Goal: Information Seeking & Learning: Learn about a topic

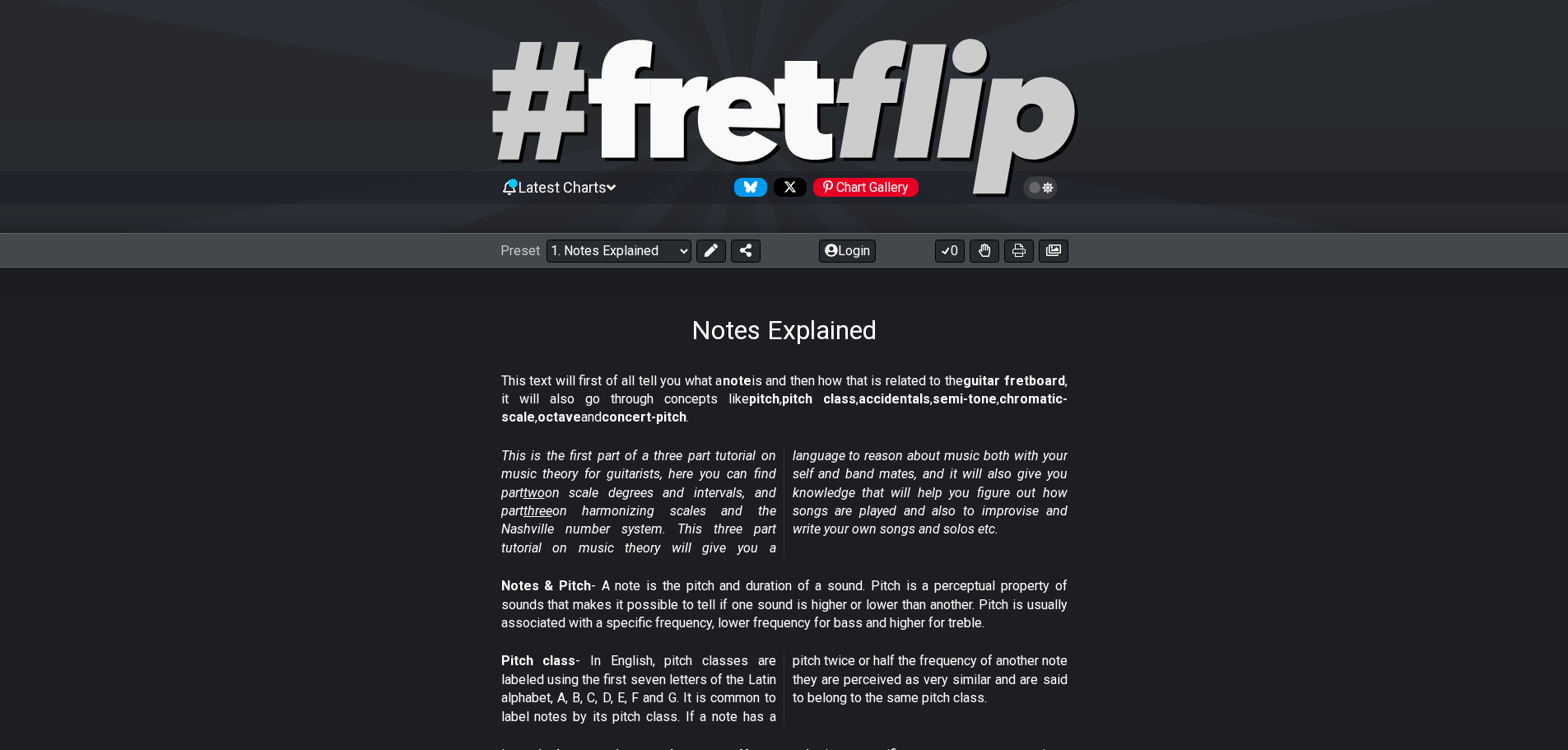
scroll to position [83, 0]
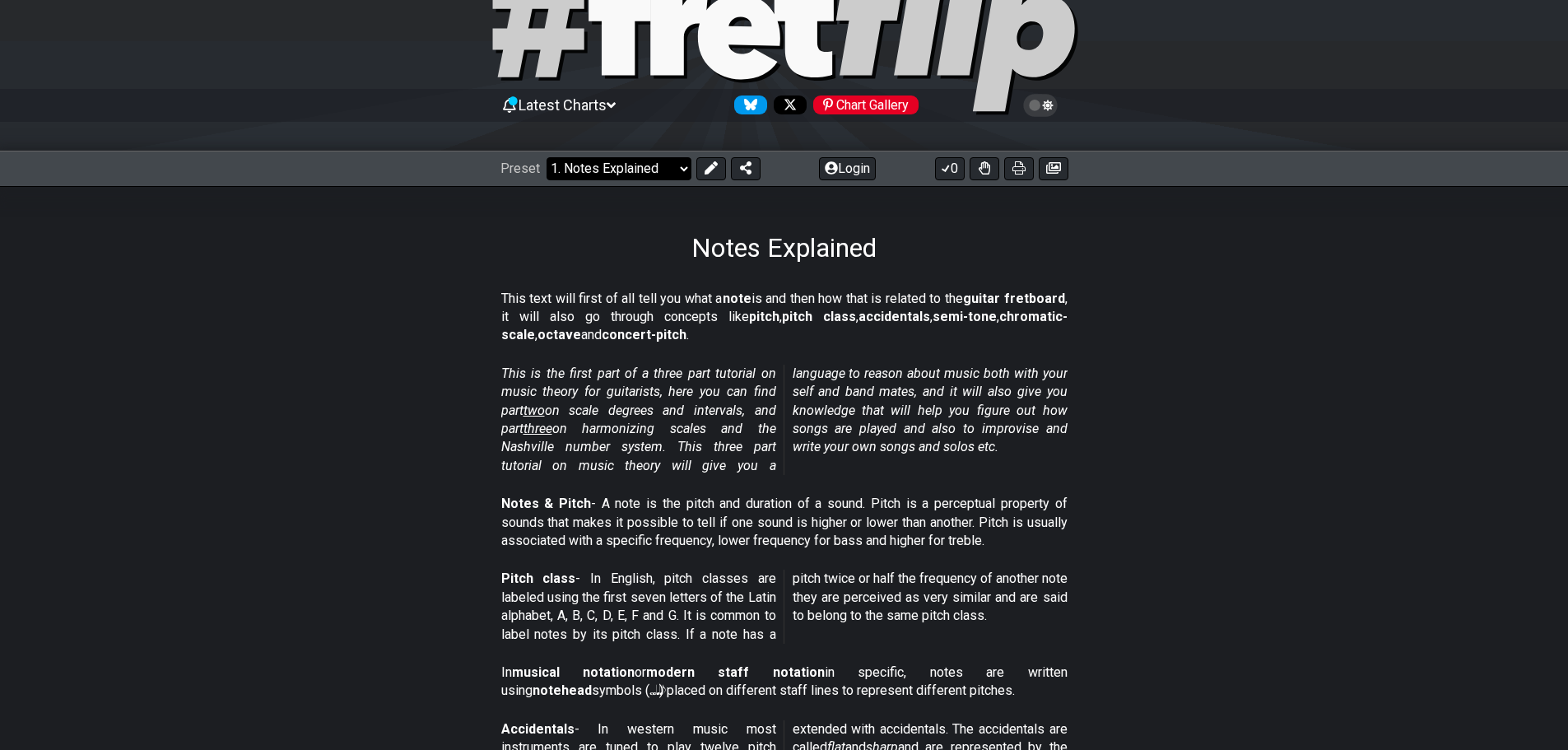
click at [598, 163] on select "Welcome to #fretflip! Initial Preset Custom Preset Minor Pentatonic Major Penta…" at bounding box center [618, 169] width 145 height 23
click at [546, 157] on select "Welcome to #fretflip! Initial Preset Custom Preset Minor Pentatonic Major Penta…" at bounding box center [618, 169] width 145 height 23
select select "/welcome"
select select "C"
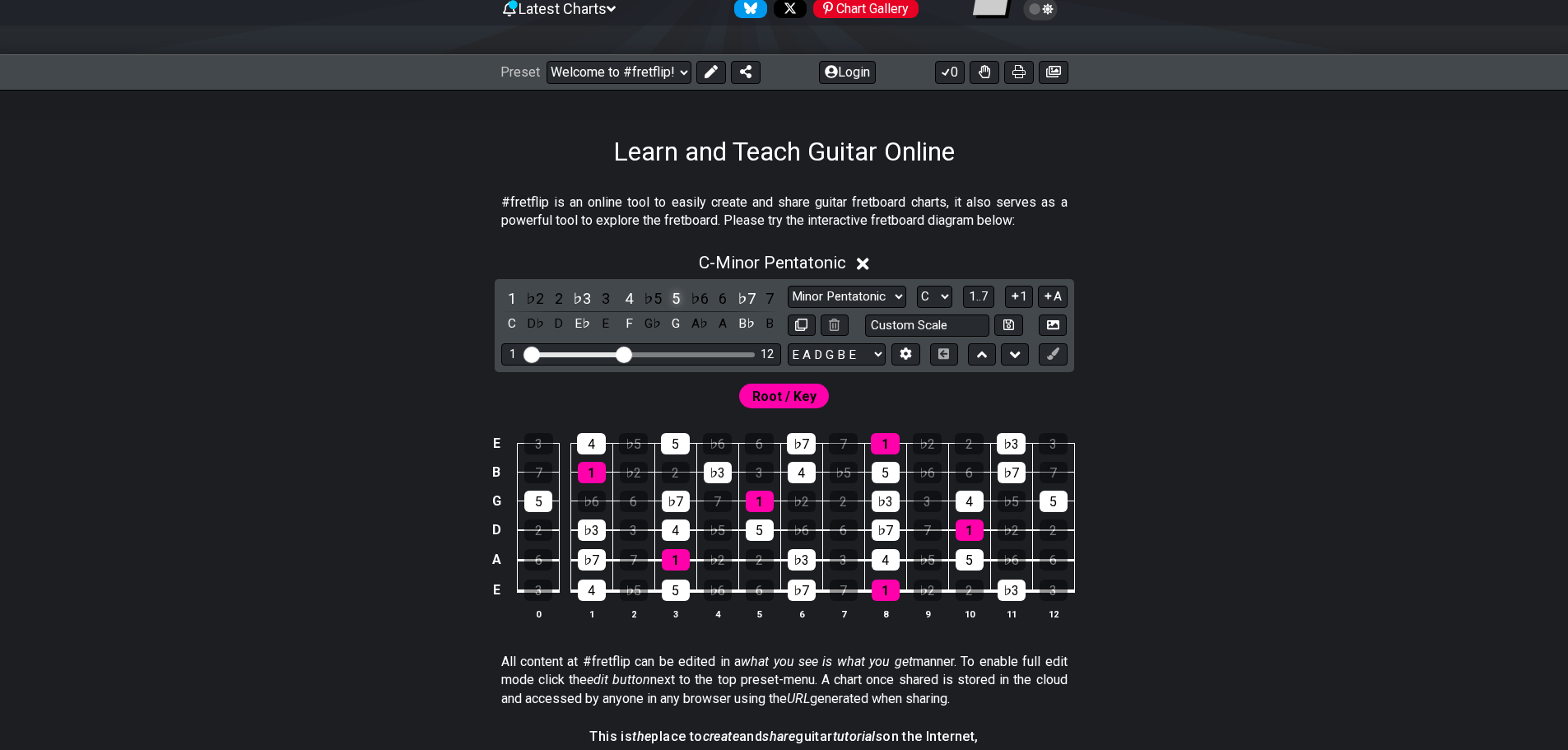
scroll to position [164, 0]
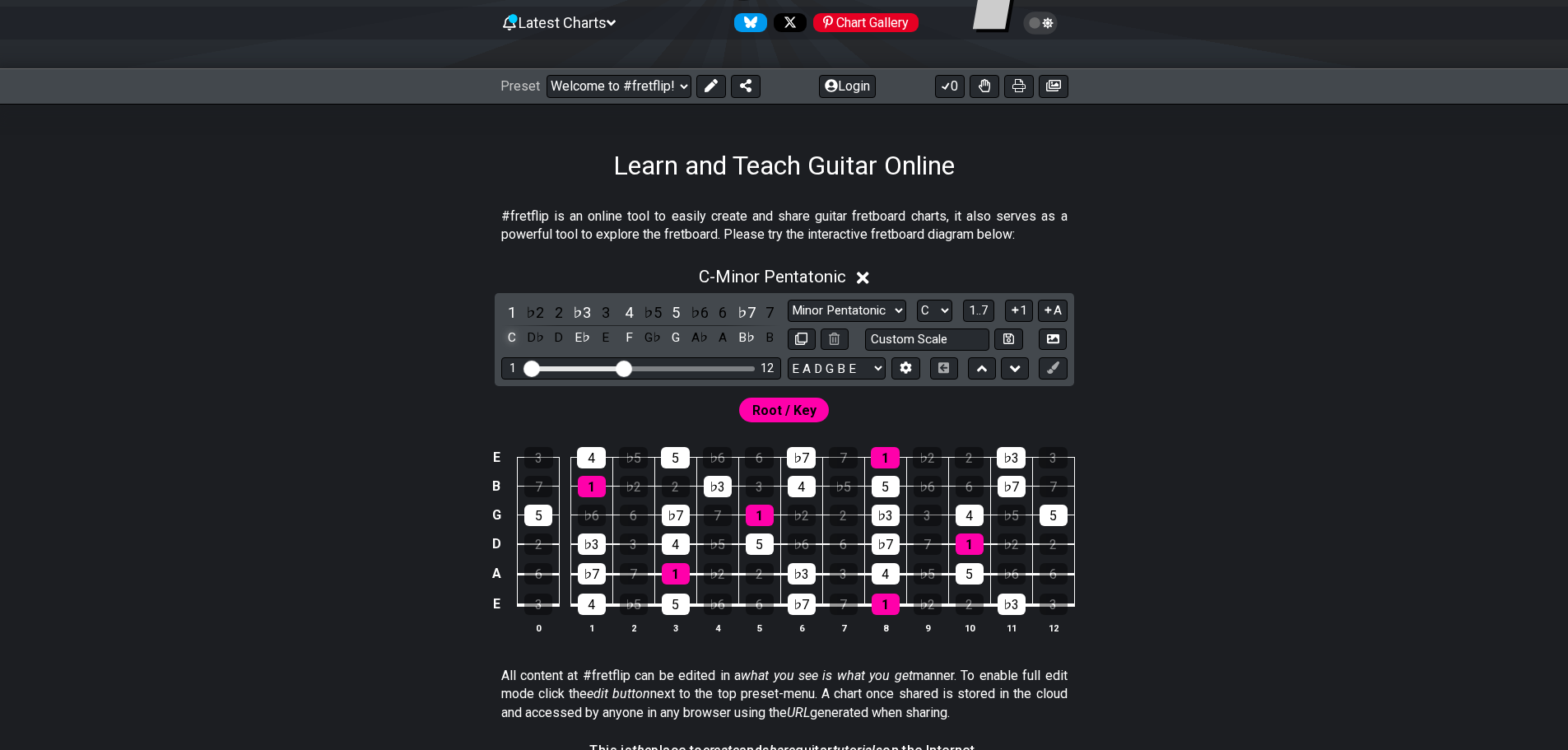
click at [517, 341] on div "C" at bounding box center [512, 338] width 22 height 22
click at [578, 335] on div "E♭" at bounding box center [581, 338] width 22 height 22
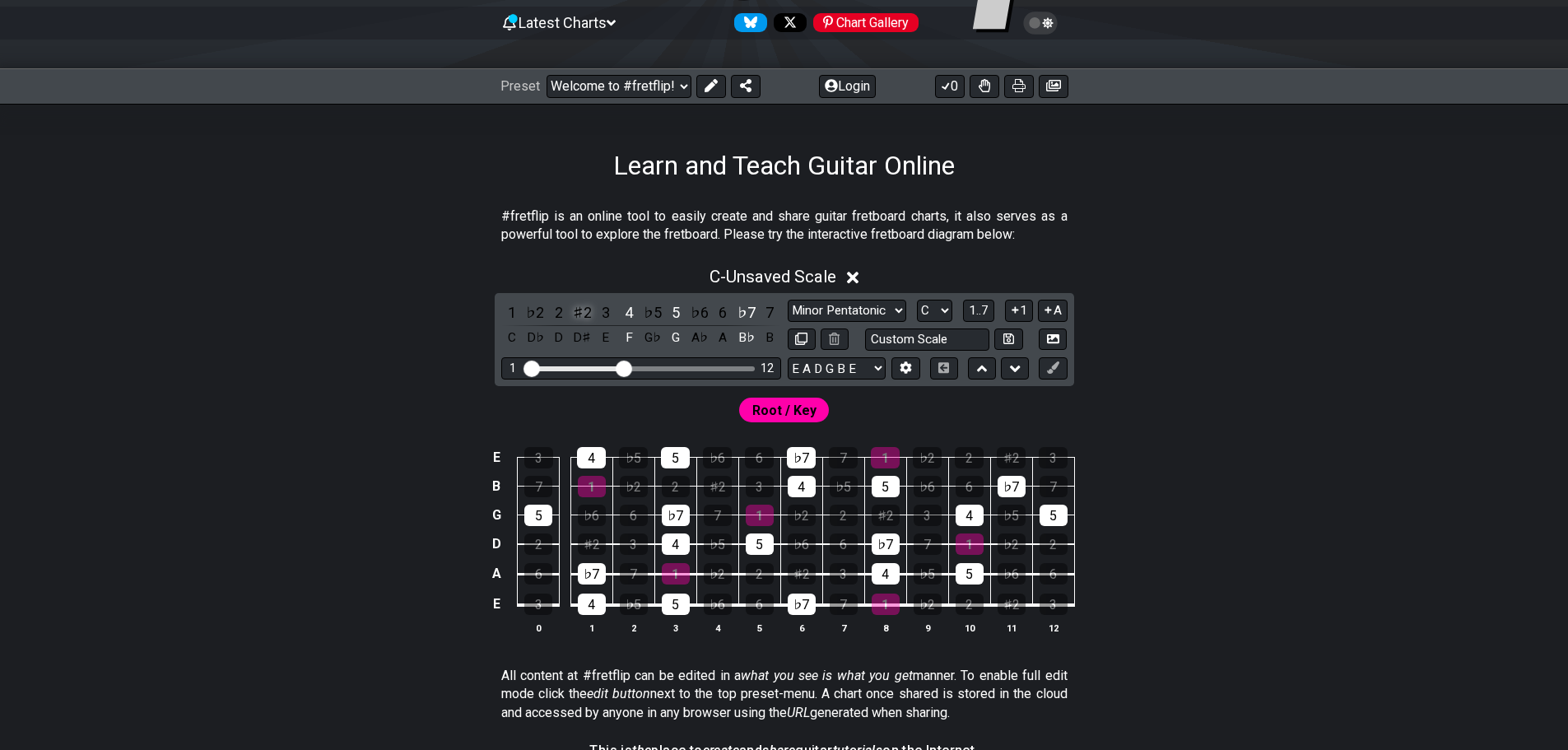
click at [578, 313] on div "♯2" at bounding box center [581, 312] width 22 height 22
click at [634, 338] on div "F" at bounding box center [629, 338] width 22 height 22
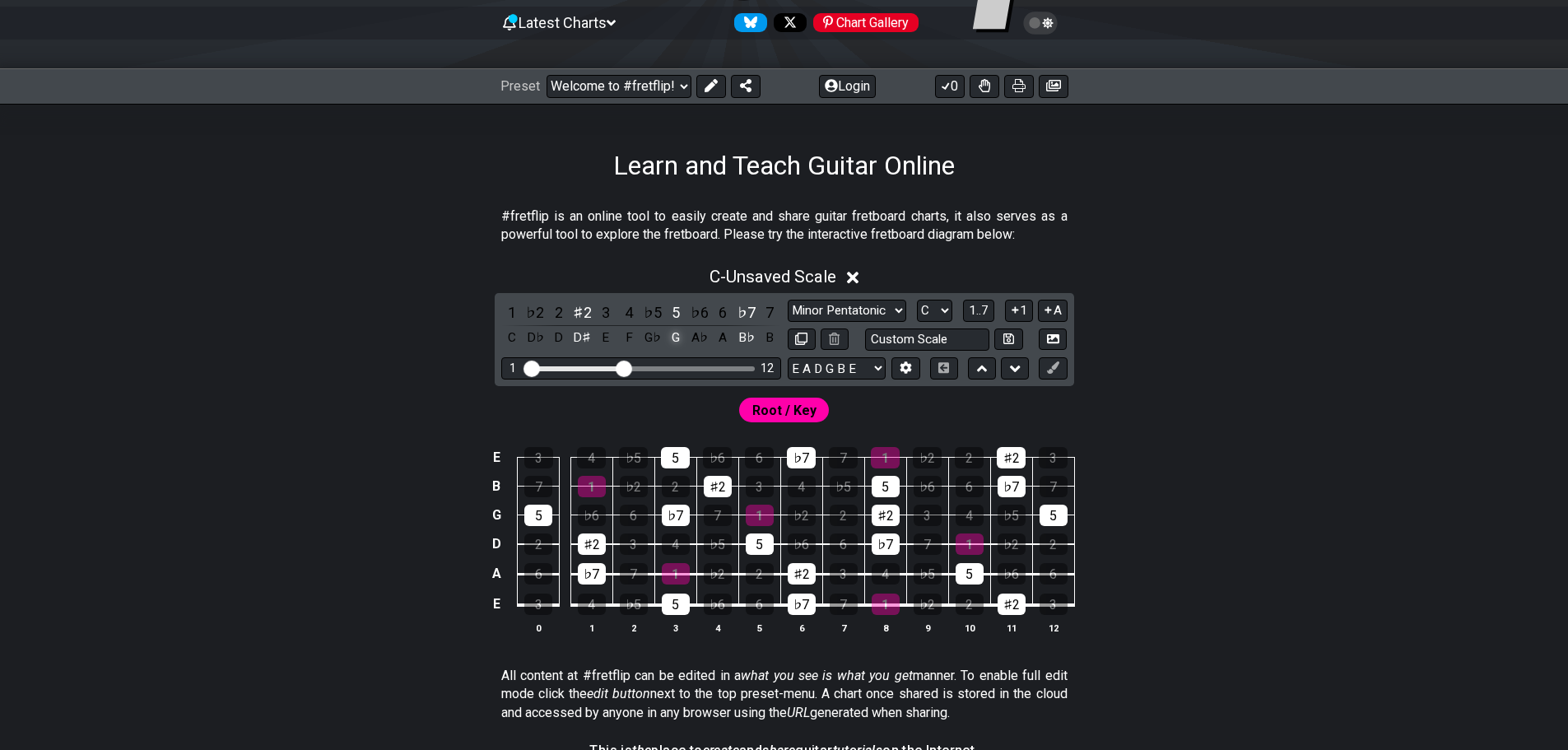
click at [676, 337] on div "G" at bounding box center [675, 338] width 22 height 22
click at [750, 340] on div "B♭" at bounding box center [746, 338] width 22 height 22
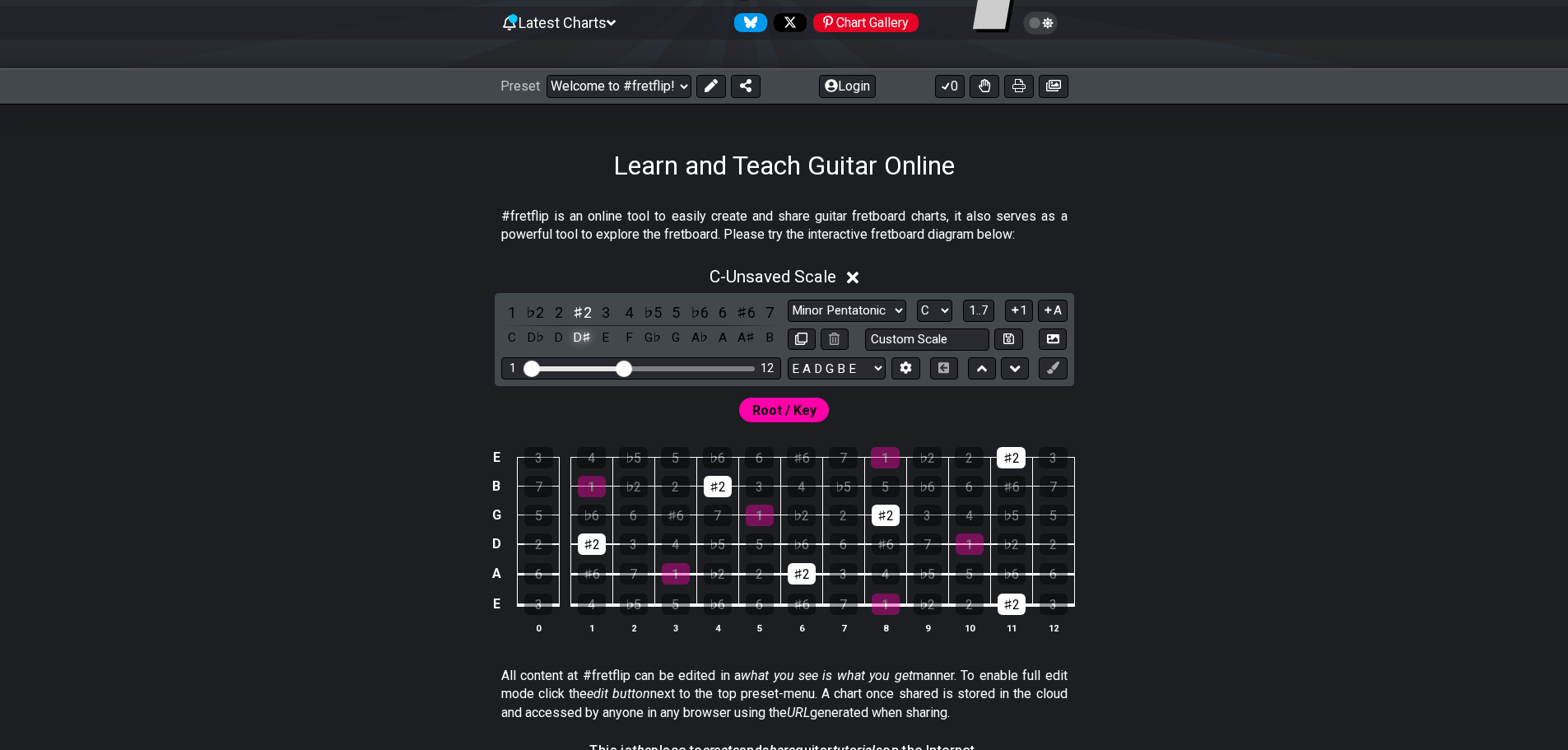
click at [575, 343] on div "D♯" at bounding box center [581, 338] width 22 height 22
click at [508, 338] on div "C" at bounding box center [512, 338] width 22 height 22
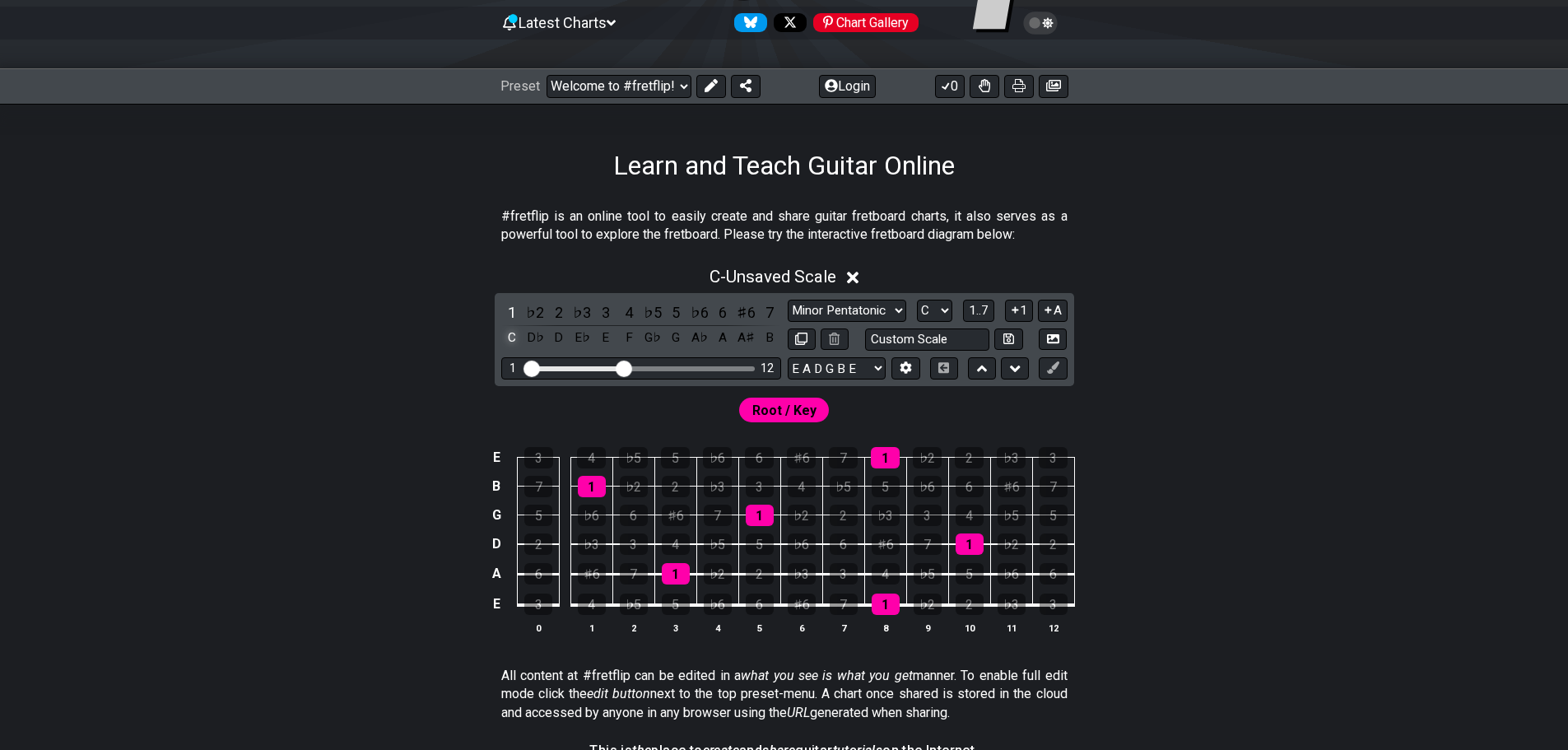
click at [507, 336] on div "C" at bounding box center [512, 338] width 22 height 22
click at [556, 336] on div "D" at bounding box center [558, 338] width 22 height 22
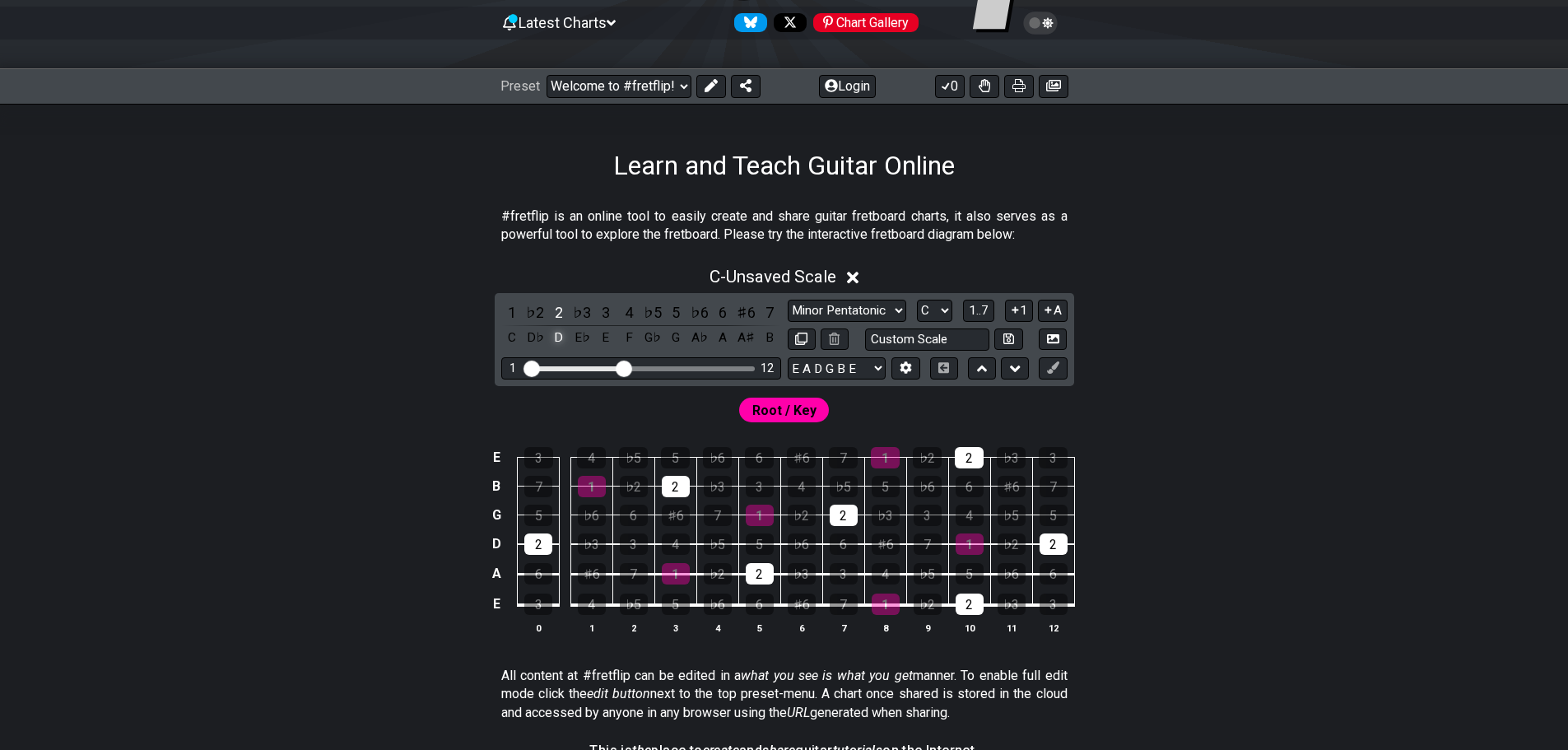
click at [556, 336] on div "D" at bounding box center [558, 338] width 22 height 22
click at [600, 337] on div "E" at bounding box center [606, 338] width 22 height 22
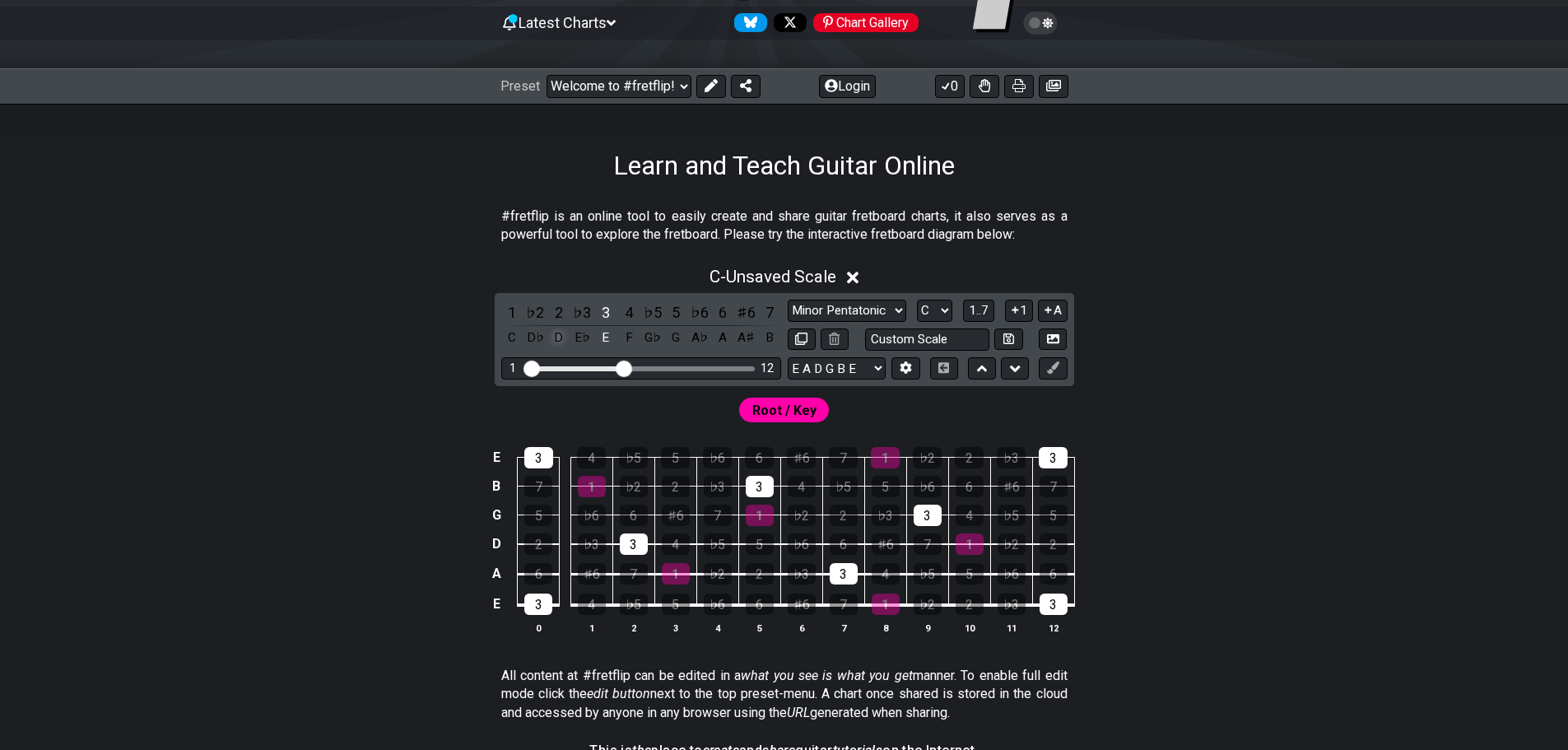
click at [561, 341] on div "D" at bounding box center [558, 338] width 22 height 22
click at [559, 339] on div "D" at bounding box center [558, 338] width 22 height 22
click at [600, 336] on div "E" at bounding box center [606, 338] width 22 height 22
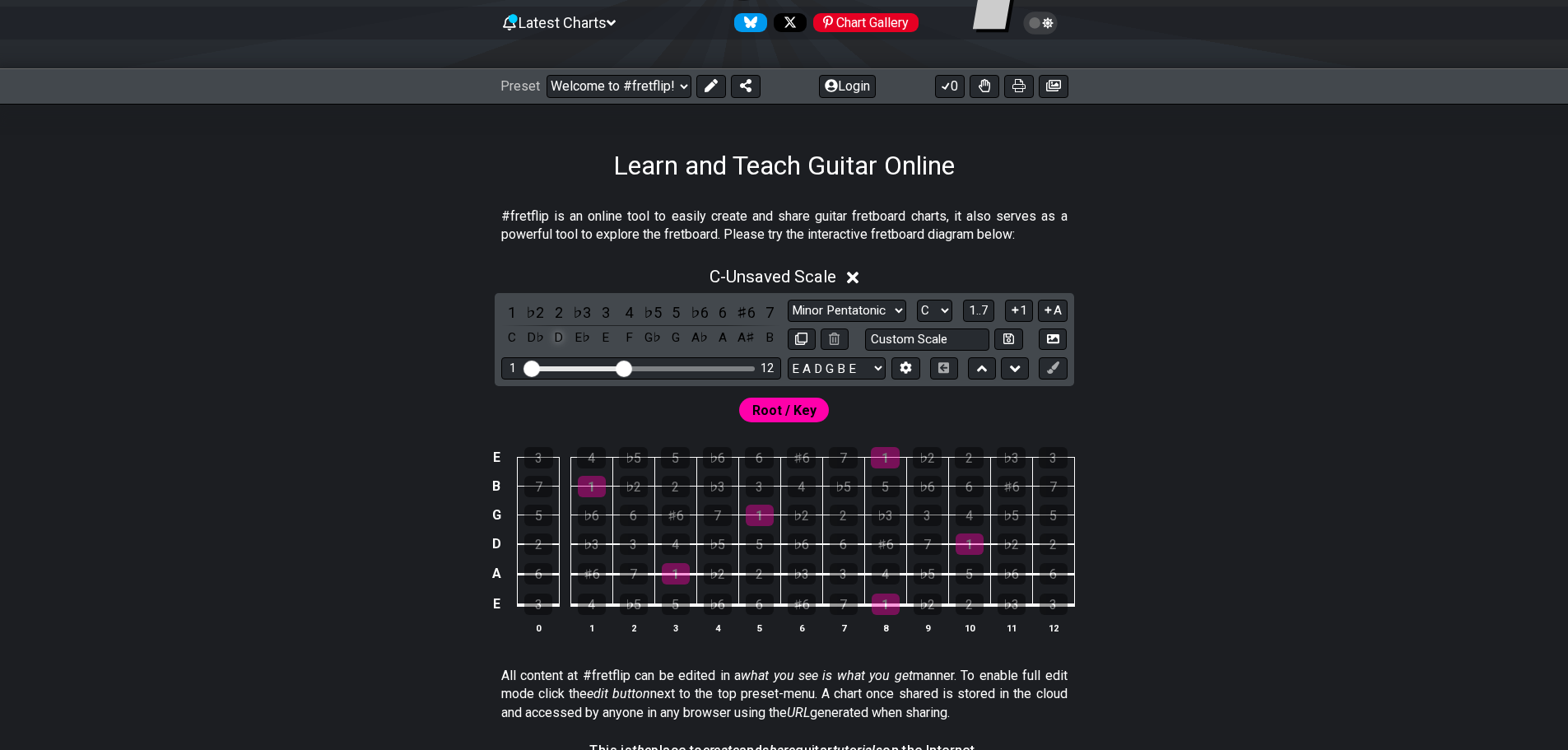
click at [553, 340] on div "D" at bounding box center [558, 338] width 22 height 22
click at [512, 337] on div "C" at bounding box center [512, 338] width 22 height 22
click at [558, 337] on div "D" at bounding box center [558, 338] width 22 height 22
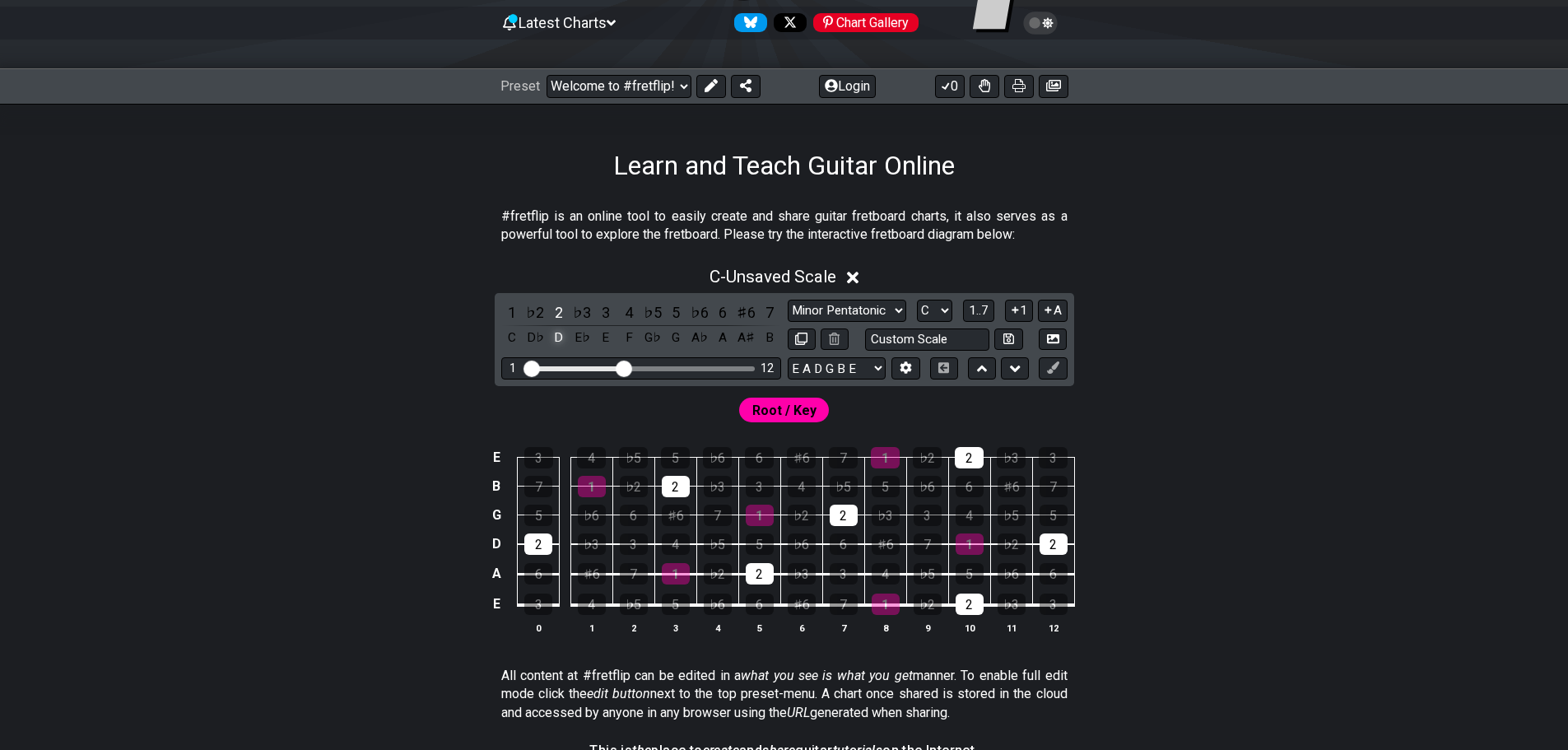
click at [557, 337] on div "D" at bounding box center [558, 338] width 22 height 22
click at [636, 337] on div "F" at bounding box center [629, 338] width 22 height 22
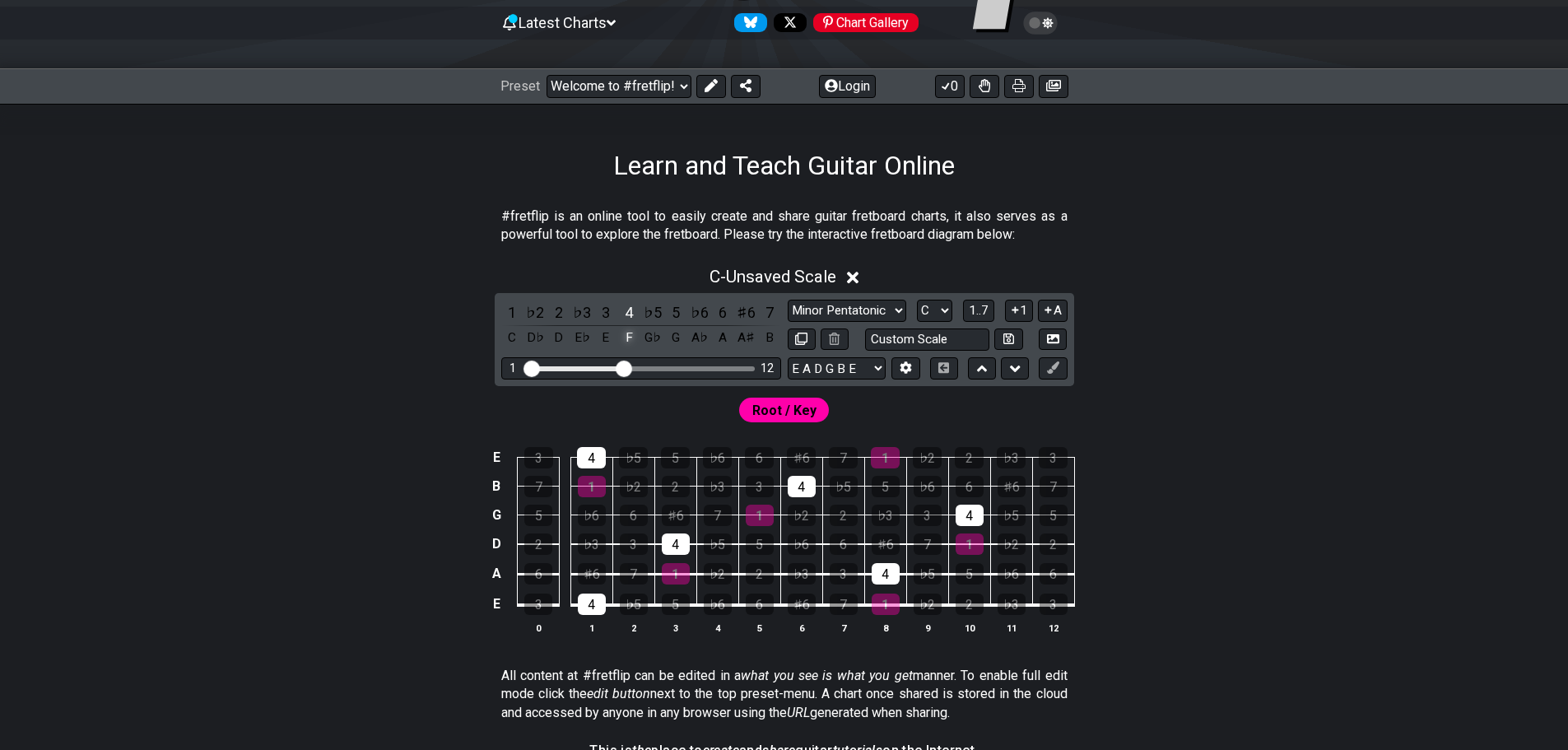
click at [636, 337] on div "F" at bounding box center [629, 338] width 22 height 22
click at [591, 490] on div "1" at bounding box center [592, 486] width 28 height 22
click at [630, 453] on div "♭5" at bounding box center [633, 458] width 28 height 22
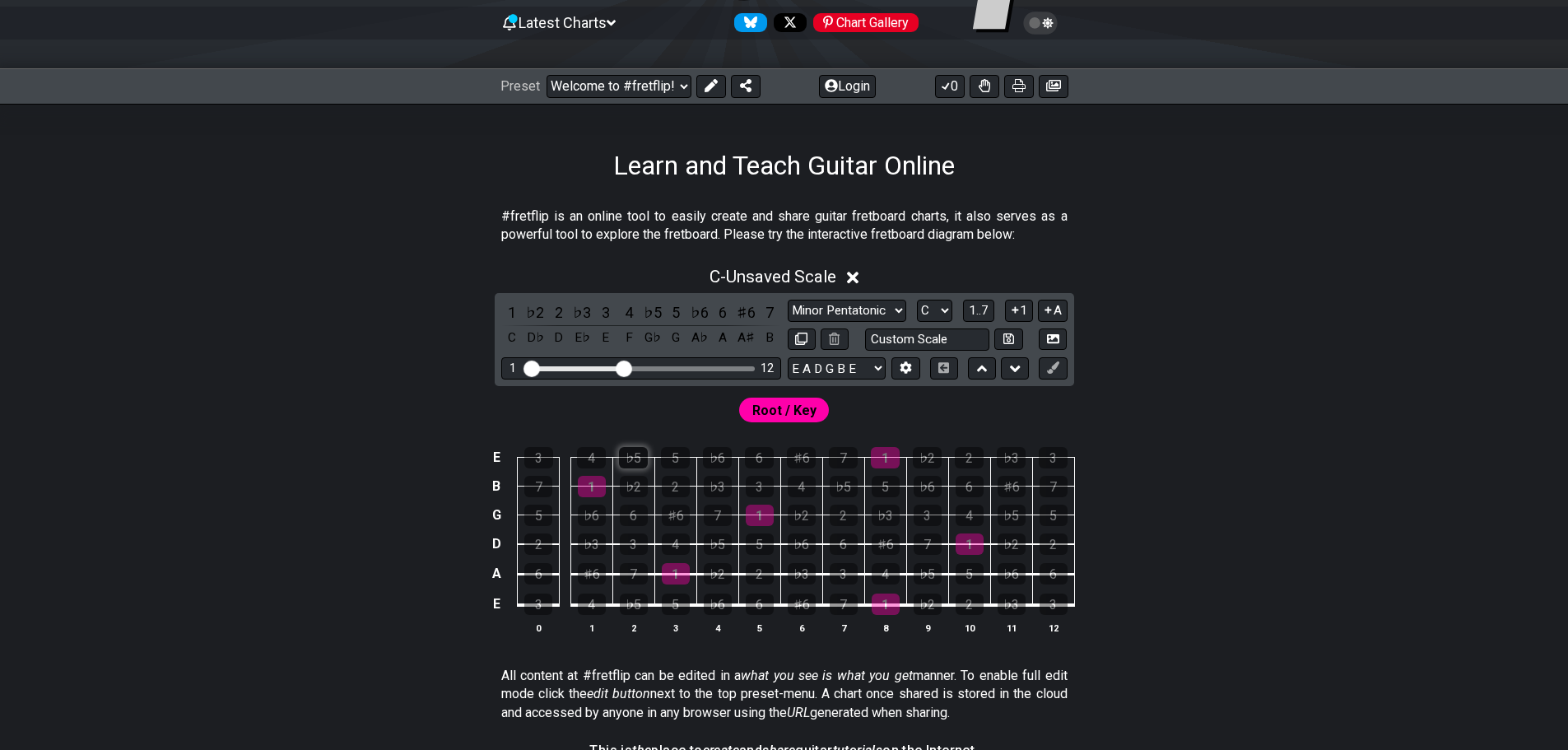
click at [640, 456] on div "♭5" at bounding box center [633, 458] width 28 height 22
click at [636, 460] on div "♭5" at bounding box center [633, 458] width 28 height 22
drag, startPoint x: 760, startPoint y: 610, endPoint x: 749, endPoint y: 456, distance: 154.4
click at [749, 456] on tbody "E 3 4 ♭5 5 ♭6 6 ♯6 7 1 ♭2 2 ♭3 3 B 7 1 ♭2 2 ♭3 3 4 ♭5 5 ♭6 6 ♯6 7 G 5 ♭6 6 ♯6 7…" at bounding box center [780, 526] width 587 height 194
click at [877, 598] on div "1" at bounding box center [885, 604] width 28 height 22
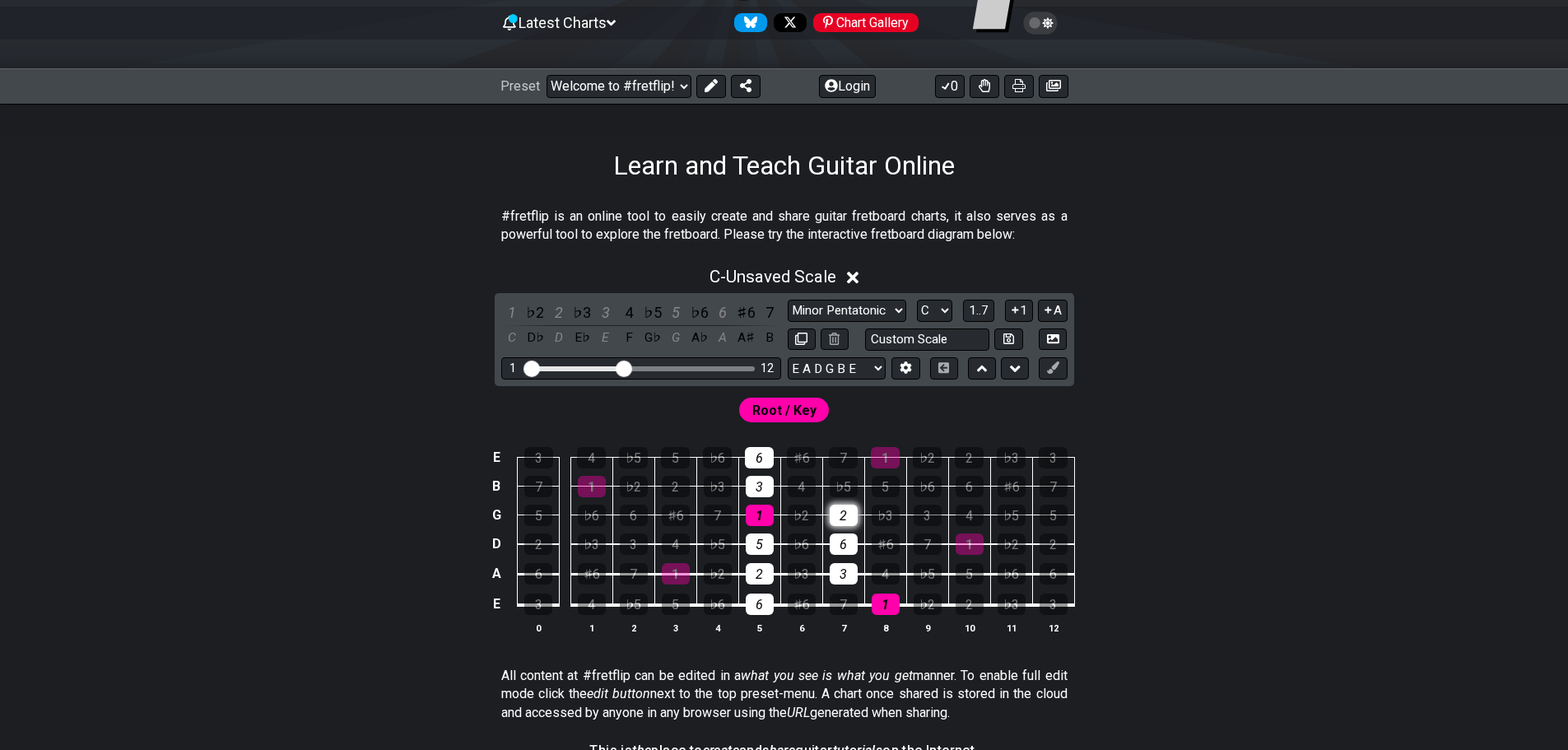
drag, startPoint x: 841, startPoint y: 541, endPoint x: 833, endPoint y: 507, distance: 34.9
click at [833, 507] on tbody "E 3 4 ♭5 5 ♭6 6 ♯6 7 1 ♭2 2 ♭3 3 B 7 1 ♭2 2 ♭3 3 4 ♭5 5 ♭6 6 ♯6 7 G 5 ♭6 6 ♯6 7…" at bounding box center [780, 526] width 587 height 194
drag, startPoint x: 891, startPoint y: 470, endPoint x: 887, endPoint y: 449, distance: 21.4
click at [888, 447] on tbody "E 3 4 ♭5 5 ♭6 6 ♯6 7 1 ♭2 2 ♭3 3 B 7 1 ♭2 2 ♭3 3 4 ♭5 5 ♭6 6 ♯6 7 G 5 ♭6 6 ♯6 7…" at bounding box center [780, 526] width 587 height 194
click at [837, 315] on select "Minor Pentatonic Click to edit Minor Pentatonic Major Pentatonic Minor Blues Ma…" at bounding box center [847, 310] width 119 height 22
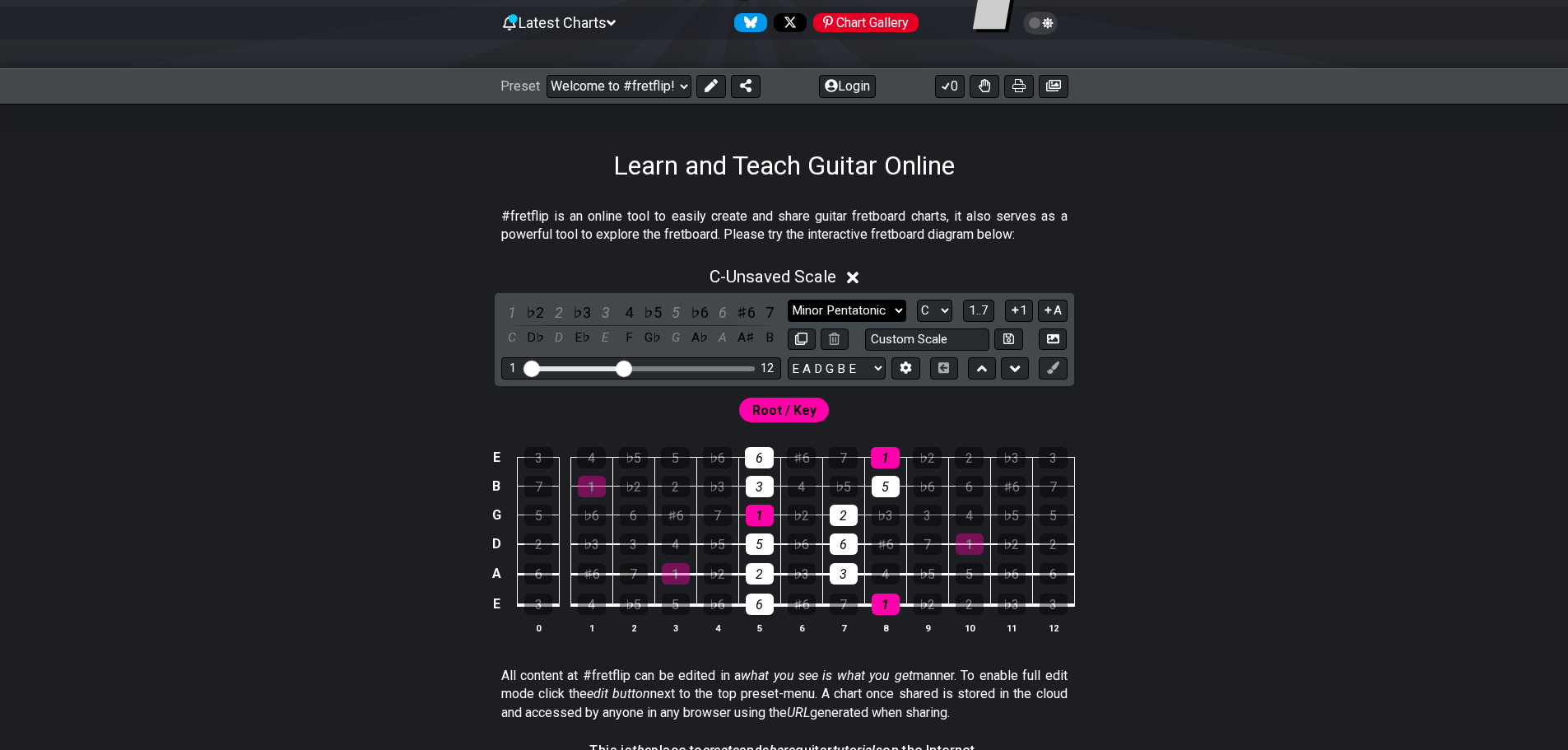
click at [837, 315] on select "Minor Pentatonic Click to edit Minor Pentatonic Major Pentatonic Minor Blues Ma…" at bounding box center [847, 310] width 119 height 22
click at [839, 312] on select "Minor Pentatonic Click to edit Minor Pentatonic Major Pentatonic Minor Blues Ma…" at bounding box center [847, 310] width 119 height 22
click at [788, 299] on select "Minor Pentatonic Click to edit Minor Pentatonic Major Pentatonic Minor Blues Ma…" at bounding box center [847, 310] width 119 height 22
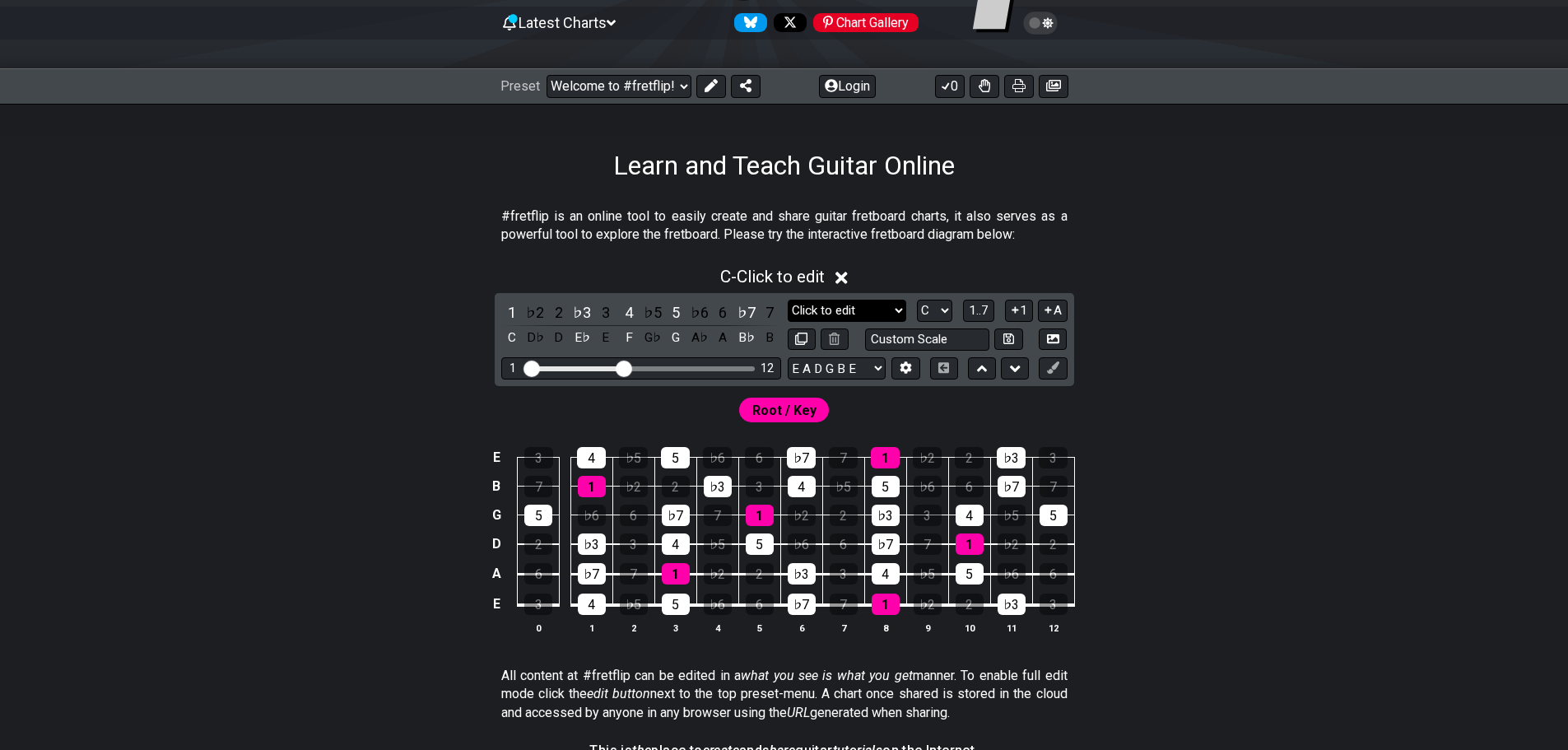
click at [834, 312] on select "Minor Pentatonic Click to edit Minor Pentatonic Major Pentatonic Minor Blues Ma…" at bounding box center [847, 310] width 119 height 22
select select "Minor Pentatonic"
click at [788, 299] on select "Minor Pentatonic Click to edit Minor Pentatonic Major Pentatonic Minor Blues Ma…" at bounding box center [847, 310] width 119 height 22
click at [512, 338] on div "C" at bounding box center [512, 338] width 22 height 22
click at [512, 335] on div "C" at bounding box center [512, 338] width 22 height 22
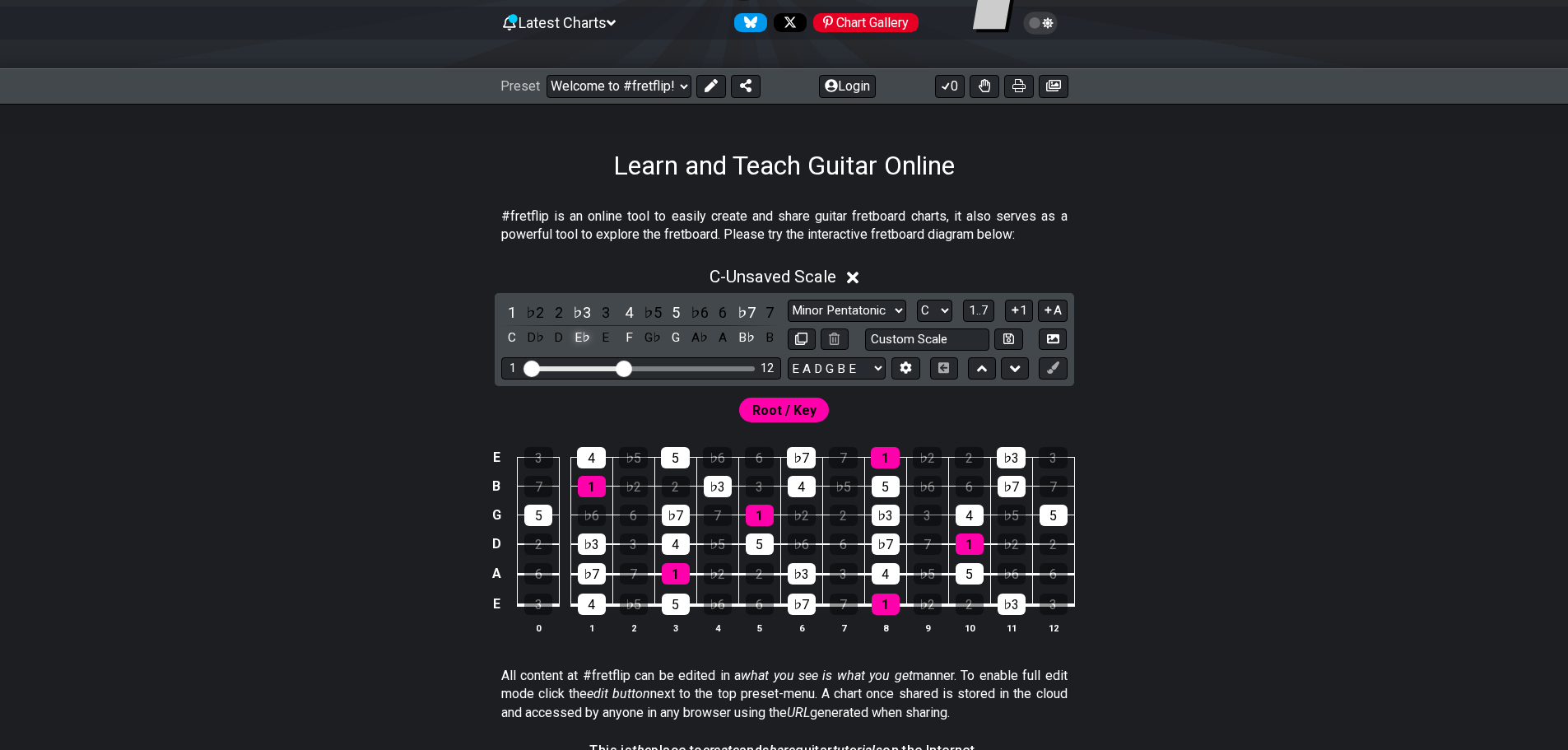
click at [581, 332] on div "E♭" at bounding box center [581, 338] width 22 height 22
click at [644, 334] on div "G♭" at bounding box center [652, 338] width 22 height 22
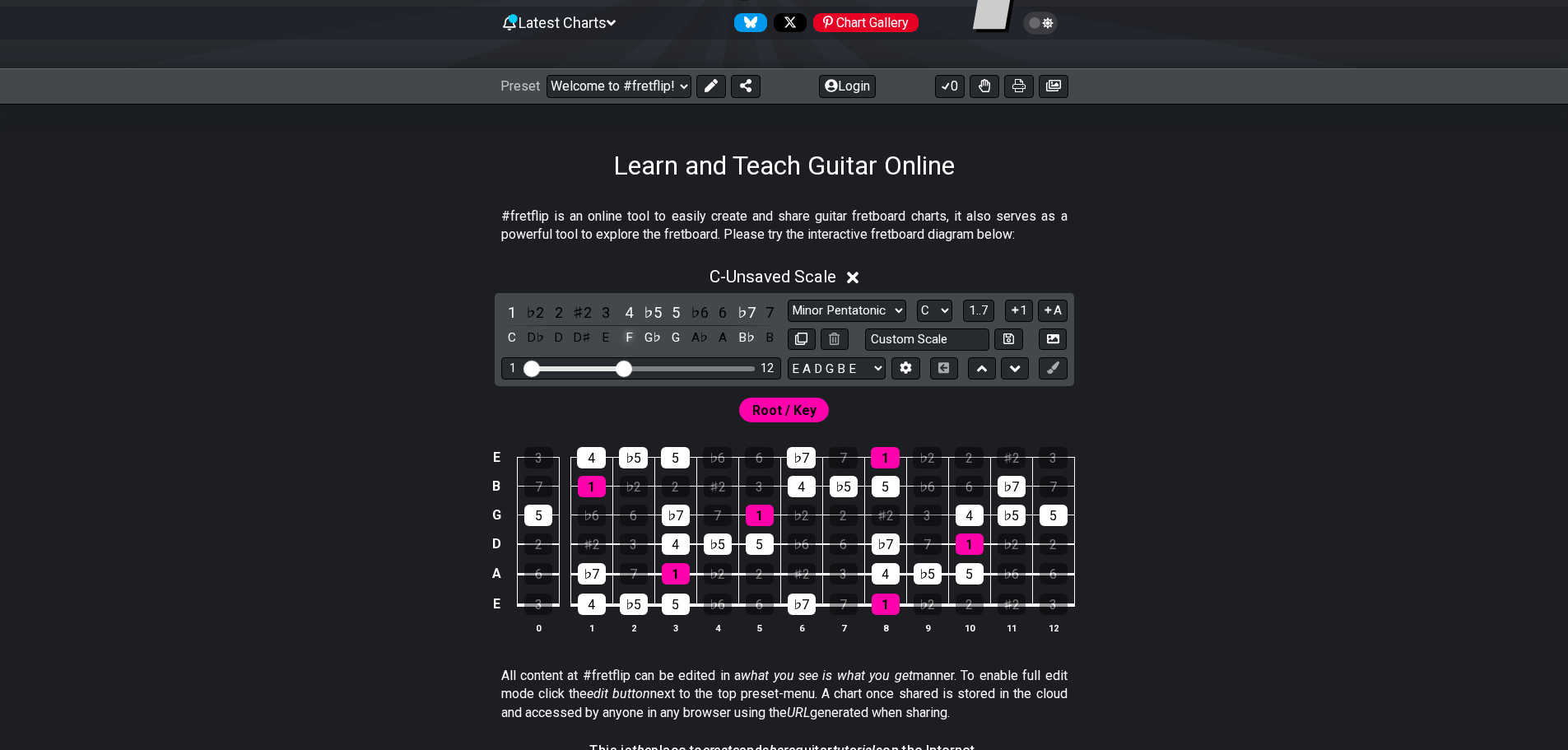
click at [636, 335] on div "F" at bounding box center [629, 338] width 22 height 22
click at [677, 336] on div "G" at bounding box center [675, 338] width 22 height 22
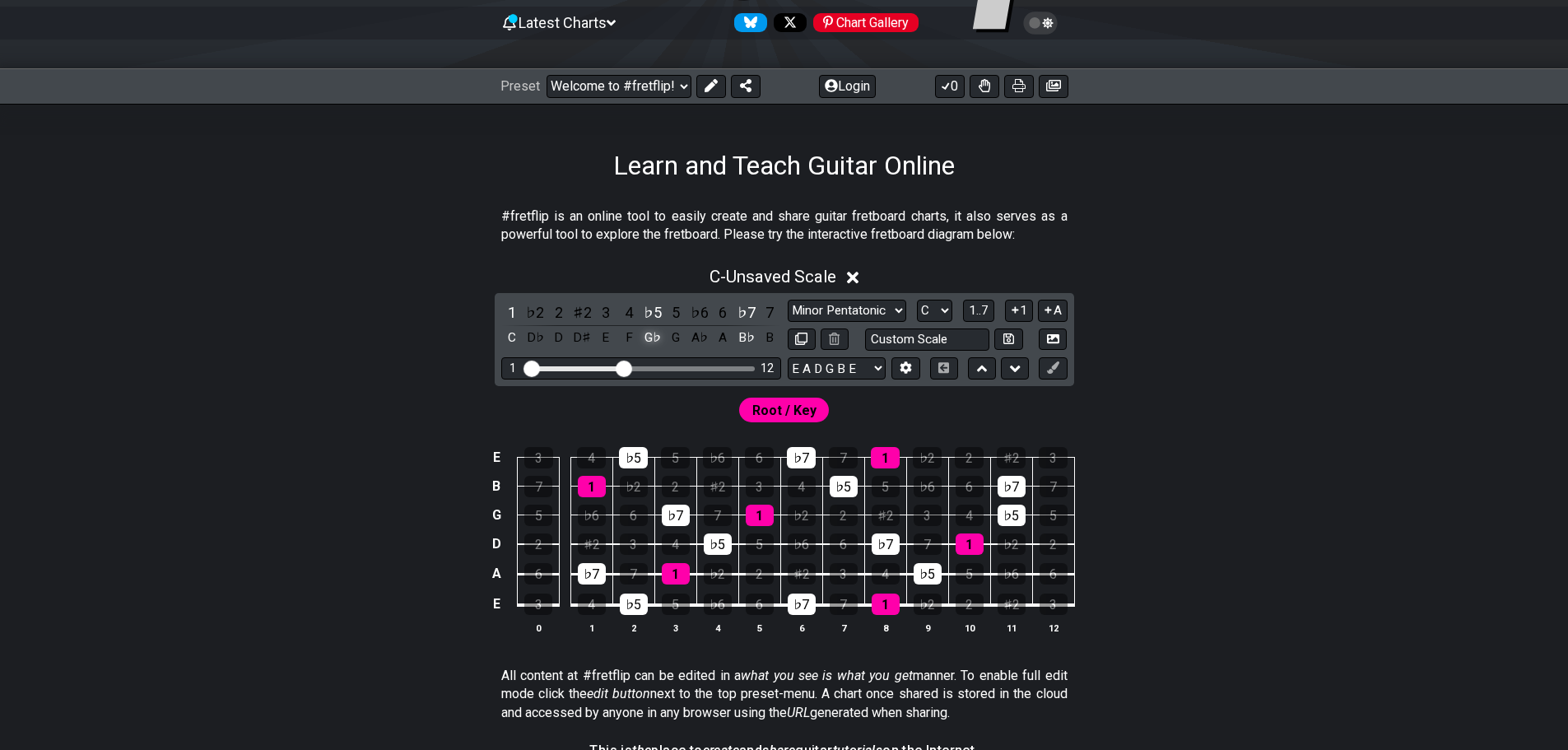
click at [653, 337] on div "G♭" at bounding box center [652, 338] width 22 height 22
click at [754, 341] on div "B♭" at bounding box center [746, 338] width 22 height 22
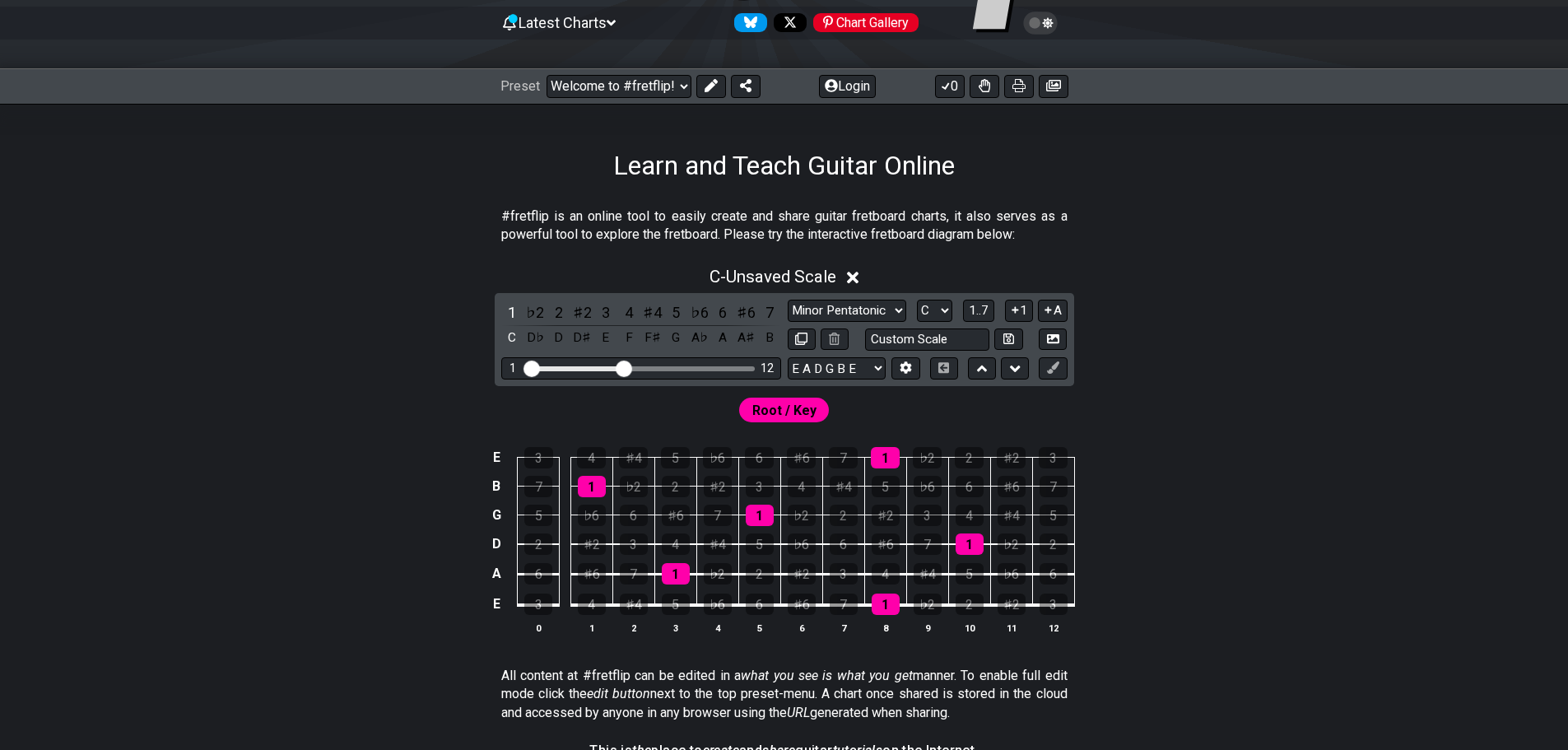
click at [852, 276] on icon at bounding box center [853, 278] width 12 height 17
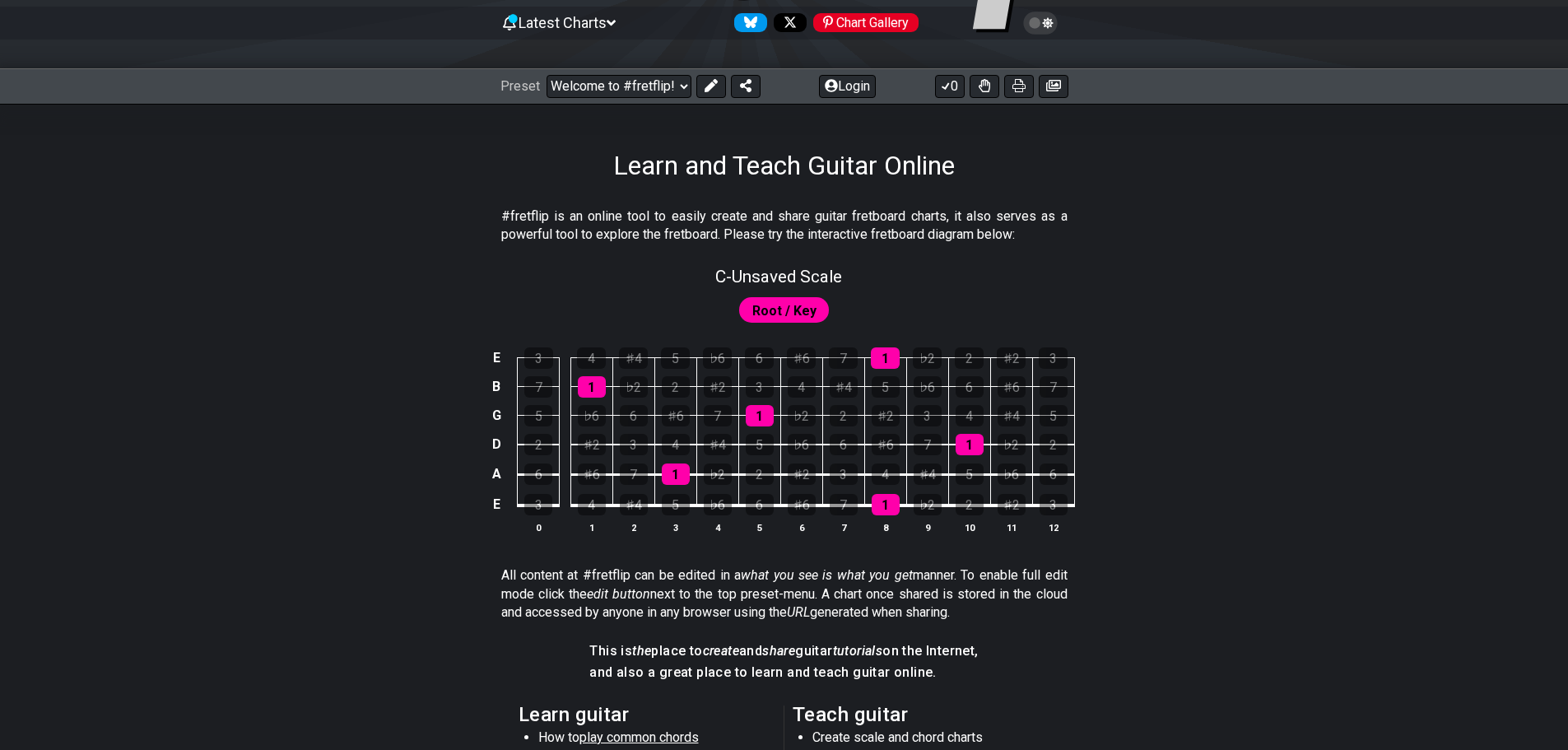
click at [808, 312] on span "Root / Key" at bounding box center [784, 310] width 65 height 24
click at [755, 282] on span "C - Unsaved Scale" at bounding box center [778, 276] width 126 height 20
select select "C"
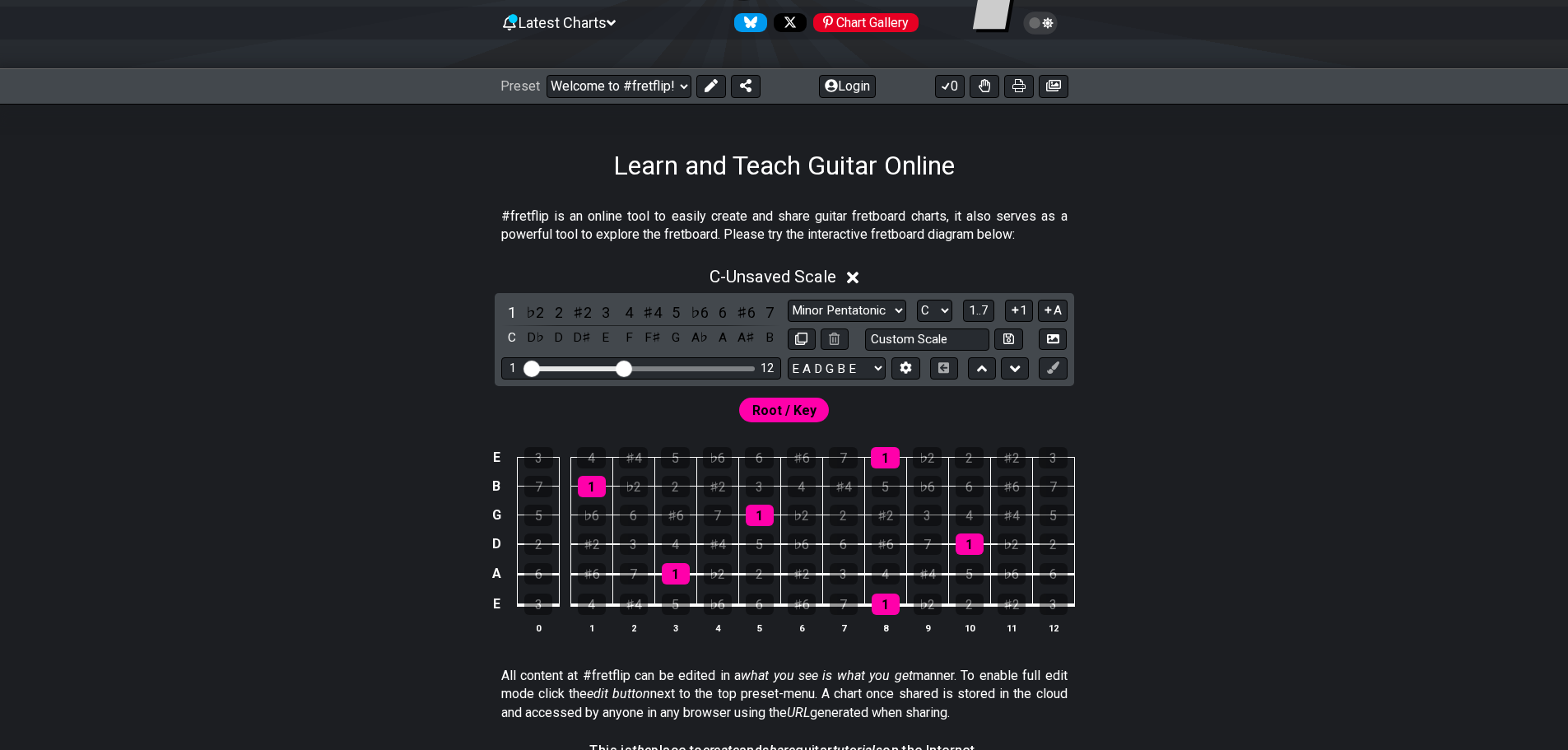
click at [887, 298] on div "1 ♭2 2 ♯2 3 4 ♯4 5 ♭6 6 ♯6 7 C D♭ D D♯ E F F♯ G A♭ A A♯ B Minor Pentatonic Clic…" at bounding box center [784, 340] width 580 height 93
click at [888, 302] on select "Minor Pentatonic Click to edit Minor Pentatonic Major Pentatonic Minor Blues Ma…" at bounding box center [847, 310] width 119 height 22
click at [788, 299] on select "Minor Pentatonic Click to edit Minor Pentatonic Major Pentatonic Minor Blues Ma…" at bounding box center [847, 310] width 119 height 22
click at [514, 337] on div "C" at bounding box center [512, 338] width 22 height 22
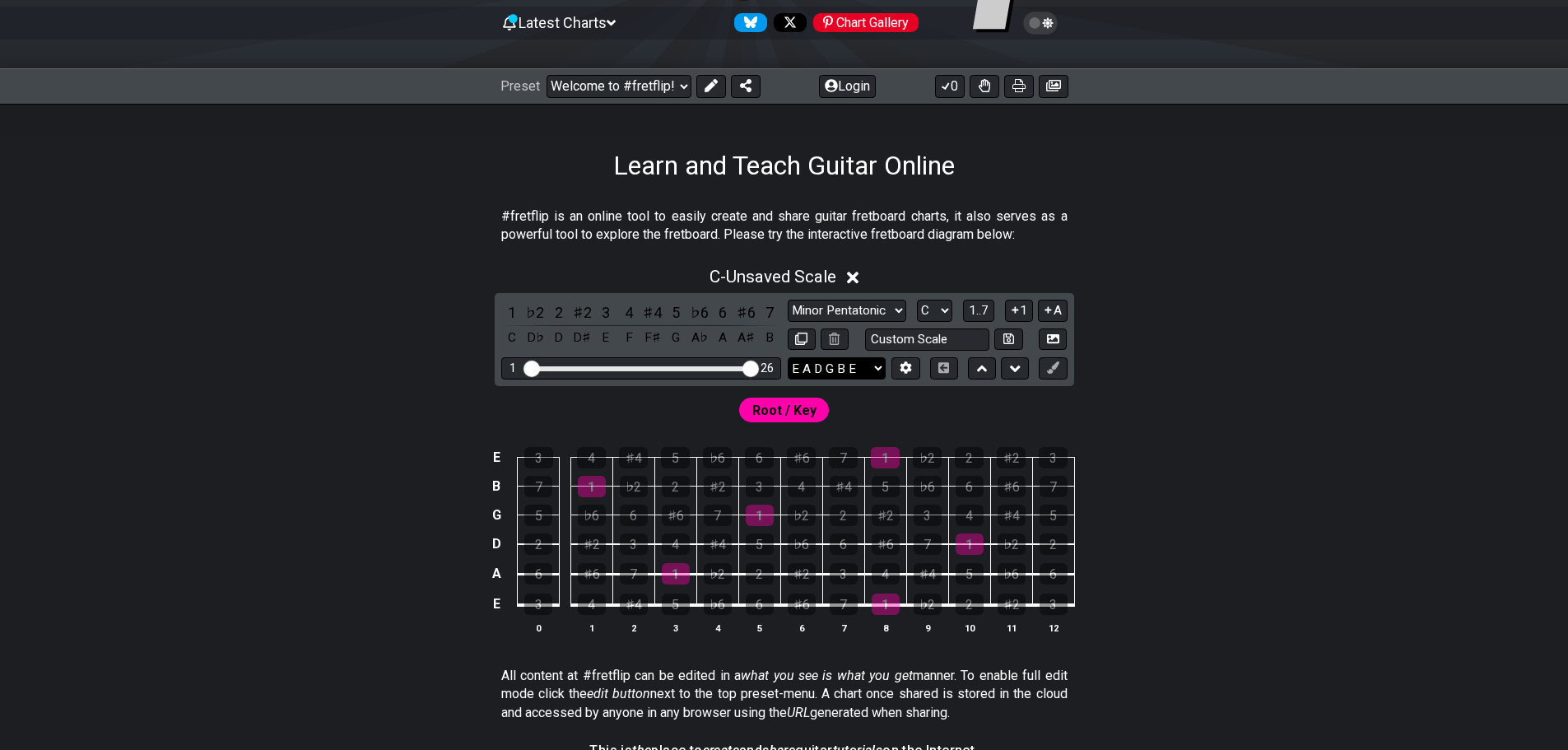
drag, startPoint x: 624, startPoint y: 363, endPoint x: 790, endPoint y: 365, distance: 166.0
click at [758, 367] on input "Visible fret range" at bounding box center [642, 367] width 234 height 0
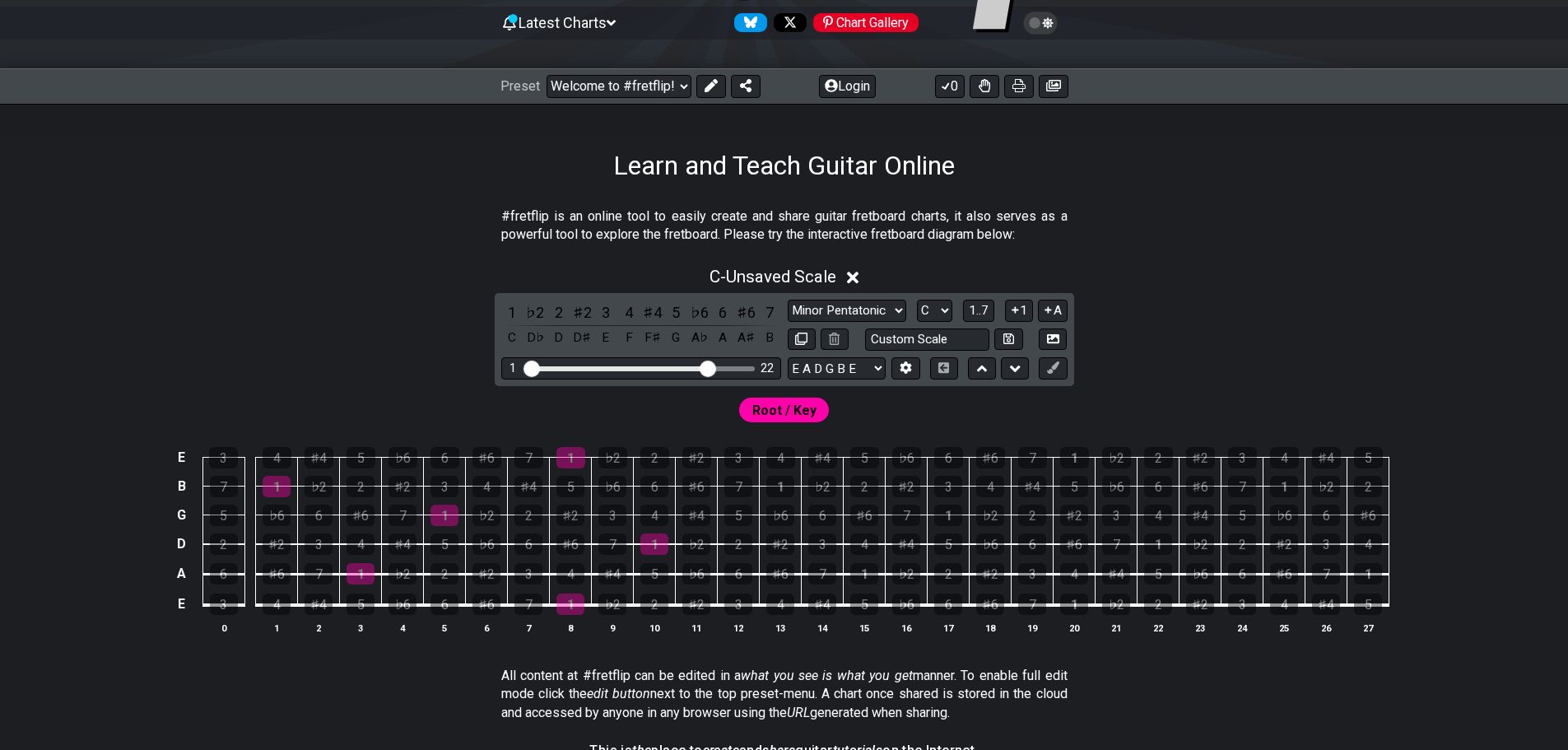
drag, startPoint x: 751, startPoint y: 371, endPoint x: 708, endPoint y: 369, distance: 43.0
click at [708, 367] on input "Visible fret range" at bounding box center [642, 367] width 234 height 0
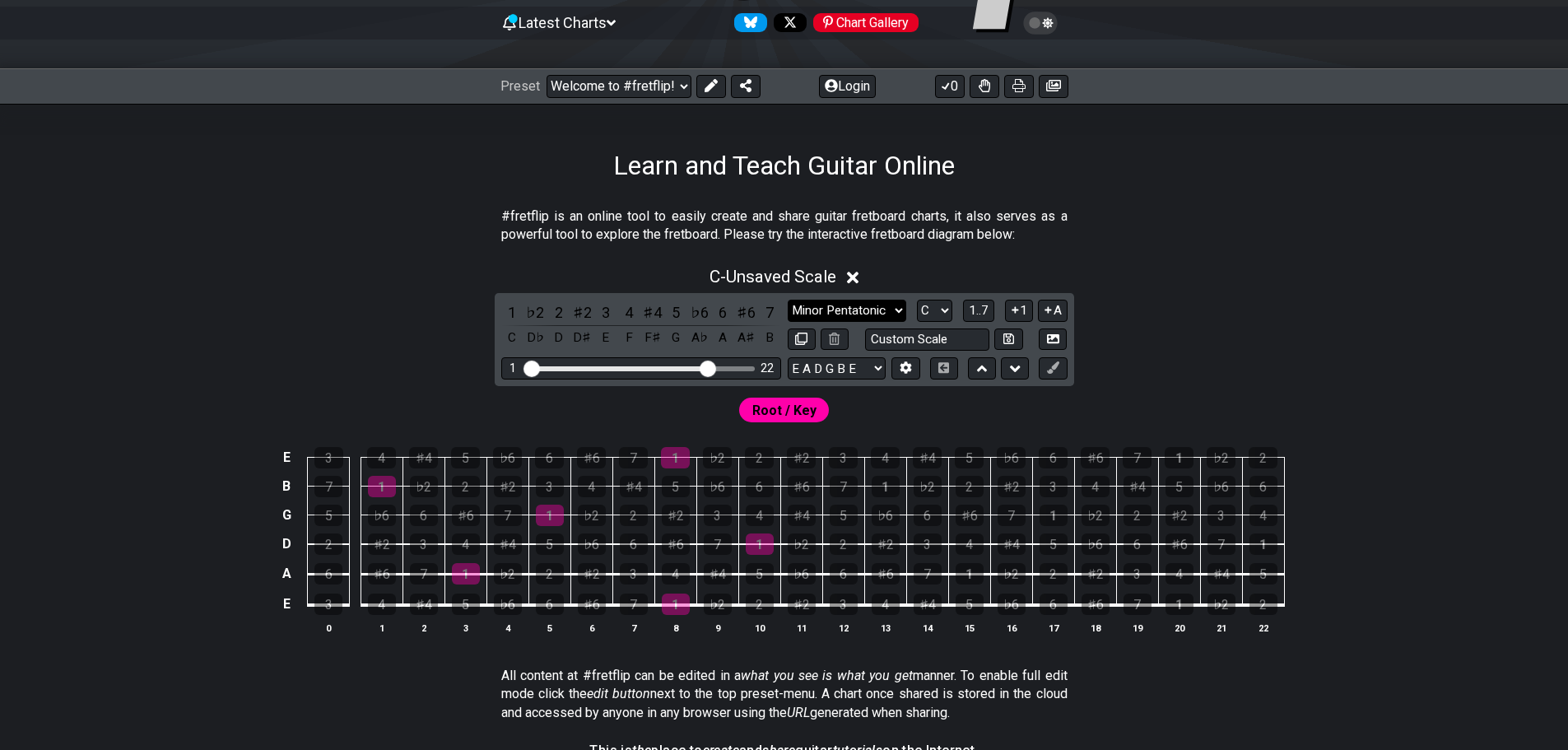
click at [842, 313] on select "Minor Pentatonic Click to edit Minor Pentatonic Major Pentatonic Minor Blues Ma…" at bounding box center [847, 310] width 119 height 22
select select "Major Pentatonic"
click at [788, 299] on select "Minor Pentatonic Click to edit Minor Pentatonic Major Pentatonic Minor Blues Ma…" at bounding box center [847, 310] width 119 height 22
